Goal: Obtain resource: Obtain resource

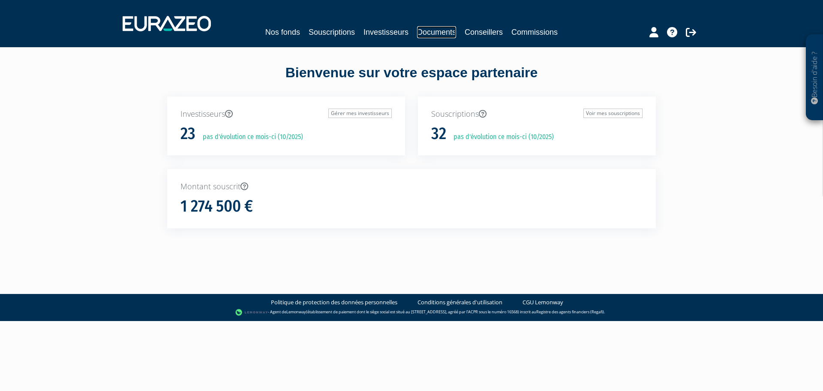
click at [440, 30] on link "Documents" at bounding box center [436, 32] width 39 height 12
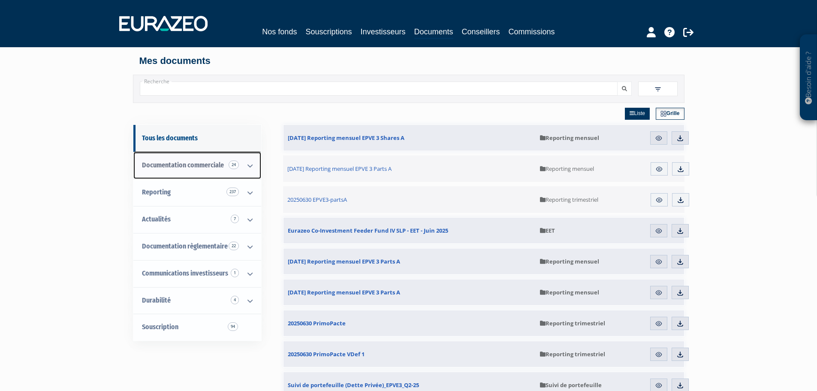
click at [193, 162] on span "Documentation commerciale 24" at bounding box center [183, 165] width 82 height 8
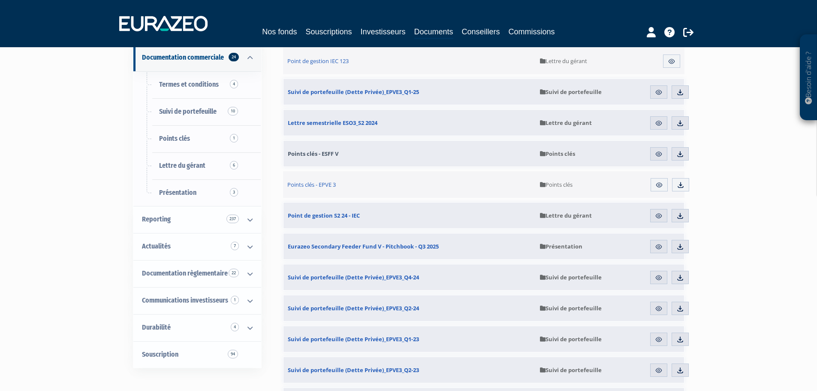
scroll to position [129, 0]
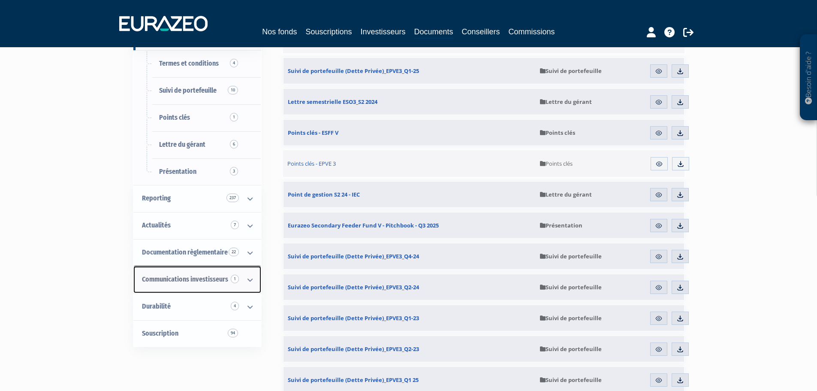
click at [201, 276] on span "Communications investisseurs 1" at bounding box center [185, 279] width 86 height 8
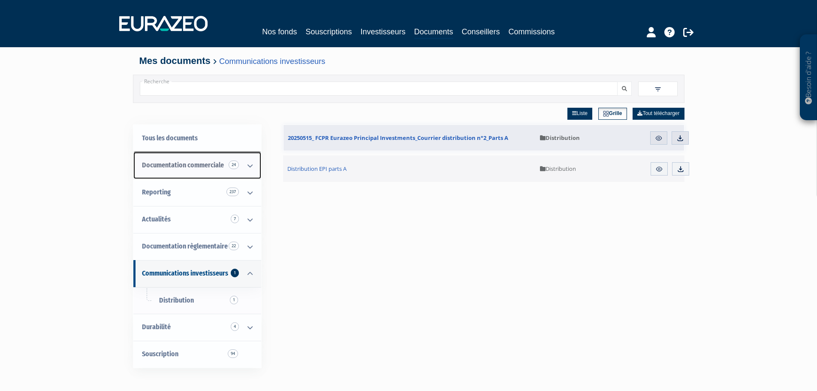
click at [193, 165] on span "Documentation commerciale 24" at bounding box center [183, 165] width 82 height 8
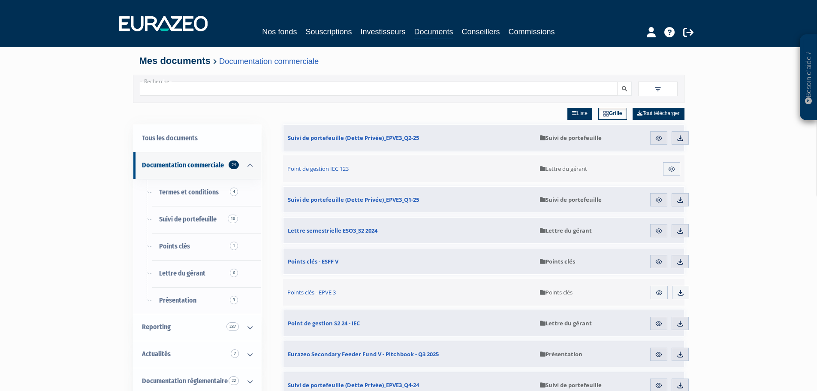
click at [301, 90] on input "Recherche" at bounding box center [379, 88] width 478 height 14
click at [466, 84] on input "EPVE 3" at bounding box center [379, 88] width 478 height 14
type input "EPVE 3"
click at [617, 81] on button "submit" at bounding box center [624, 88] width 15 height 14
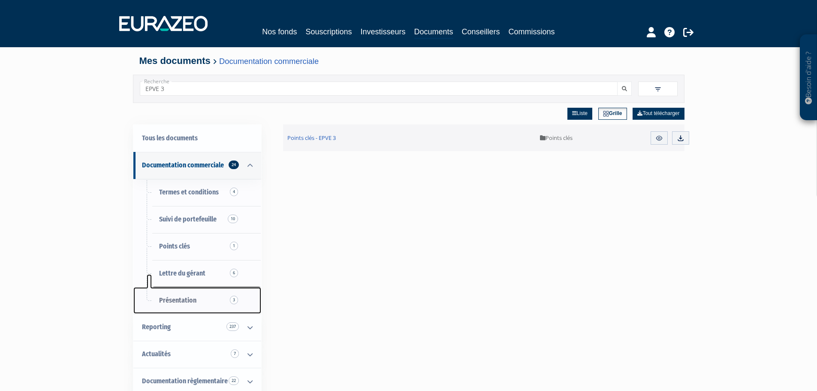
click at [184, 301] on span "Présentation 3" at bounding box center [177, 300] width 37 height 8
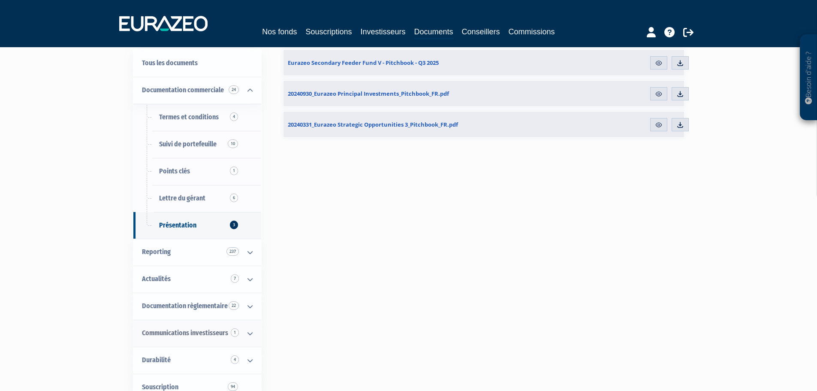
scroll to position [86, 0]
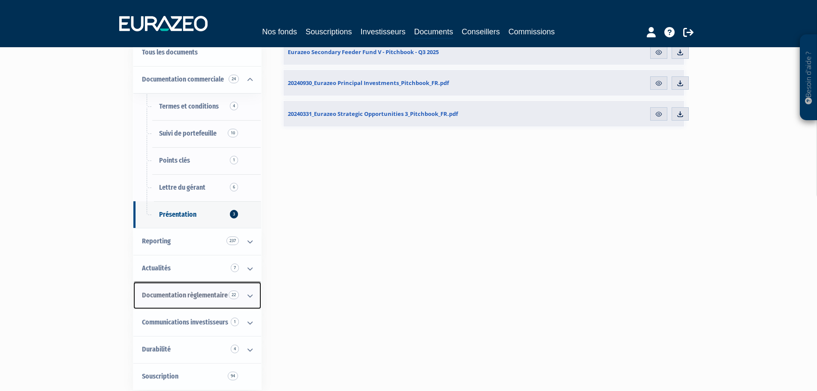
click at [199, 295] on span "Documentation règlementaire 22" at bounding box center [185, 295] width 86 height 8
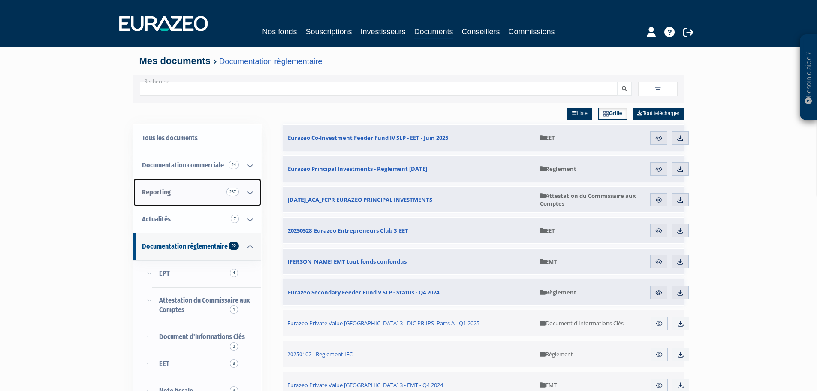
click at [246, 191] on icon at bounding box center [250, 192] width 22 height 27
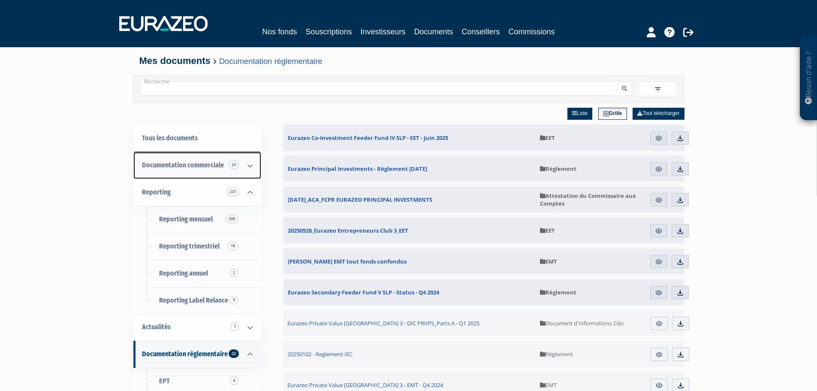
click at [247, 163] on icon at bounding box center [250, 165] width 22 height 27
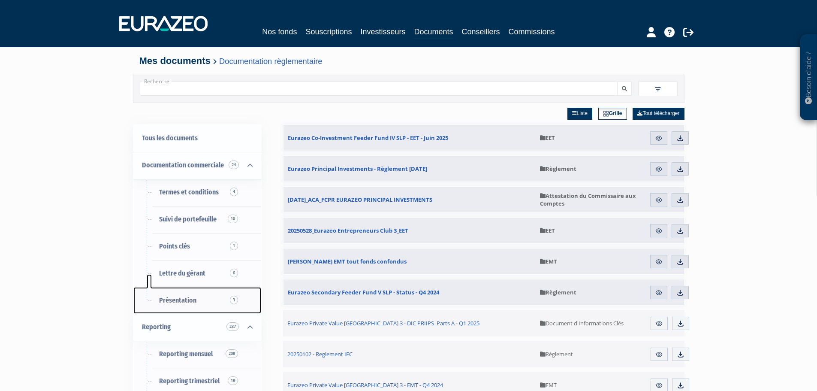
click at [182, 299] on span "Présentation 3" at bounding box center [177, 300] width 37 height 8
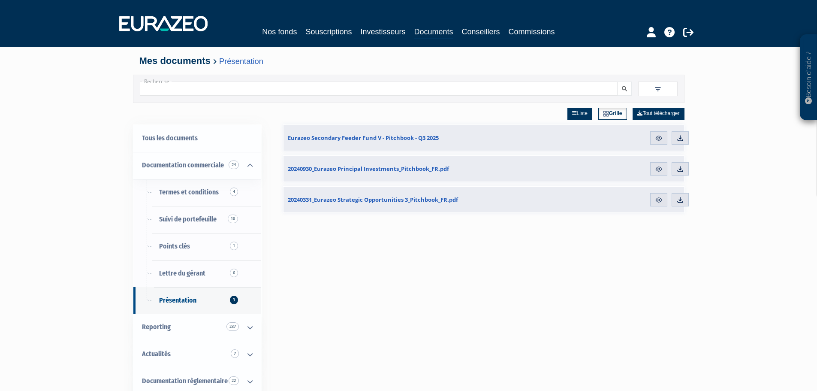
drag, startPoint x: 243, startPoint y: 87, endPoint x: 91, endPoint y: 87, distance: 152.2
click at [90, 87] on div "Besoin d'aide ? × J'ai besoin d'aide Si vous avez une question à propos du fonc…" at bounding box center [408, 261] width 817 height 523
type input "plaquette"
click at [617, 81] on button "submit" at bounding box center [624, 88] width 15 height 14
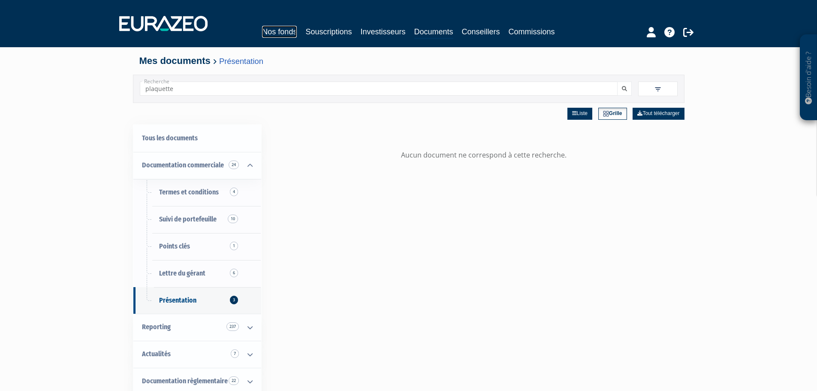
click at [283, 29] on link "Nos fonds" at bounding box center [279, 32] width 35 height 12
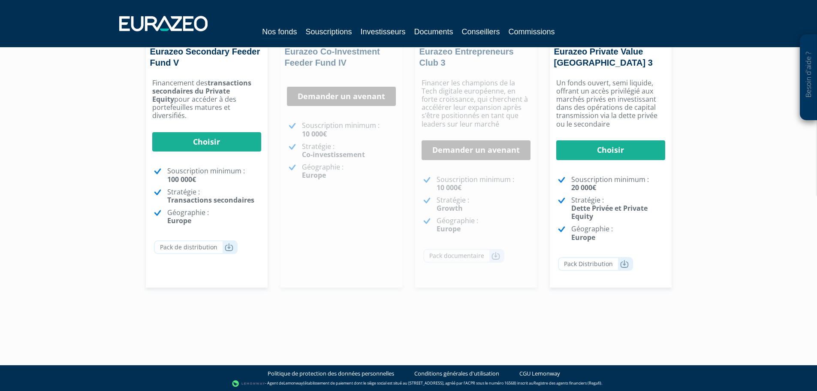
scroll to position [185, 0]
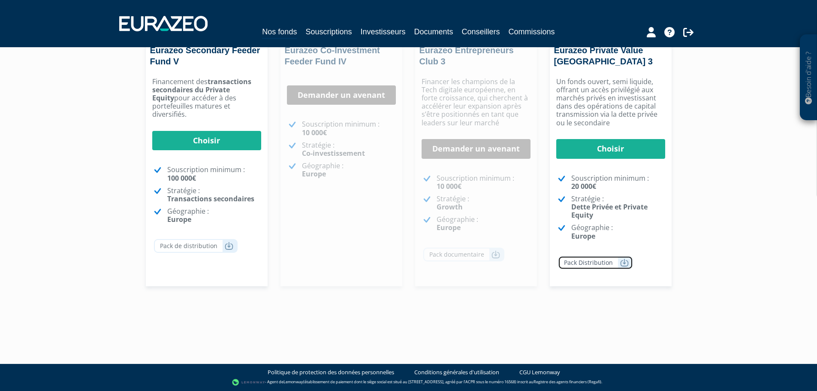
click at [623, 263] on icon at bounding box center [624, 262] width 9 height 9
